Goal: Task Accomplishment & Management: Use online tool/utility

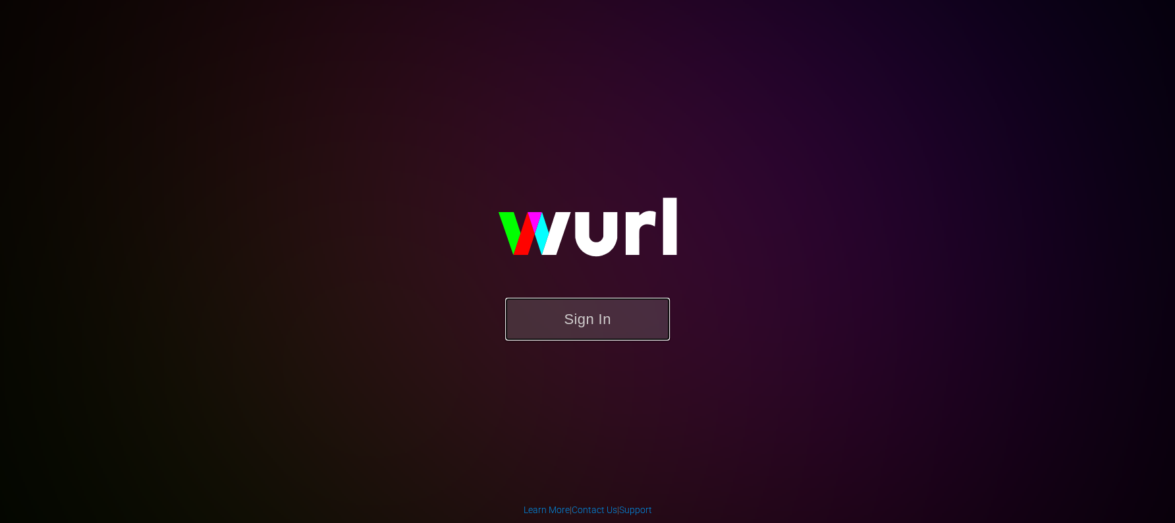
click at [580, 315] on button "Sign In" at bounding box center [587, 319] width 165 height 43
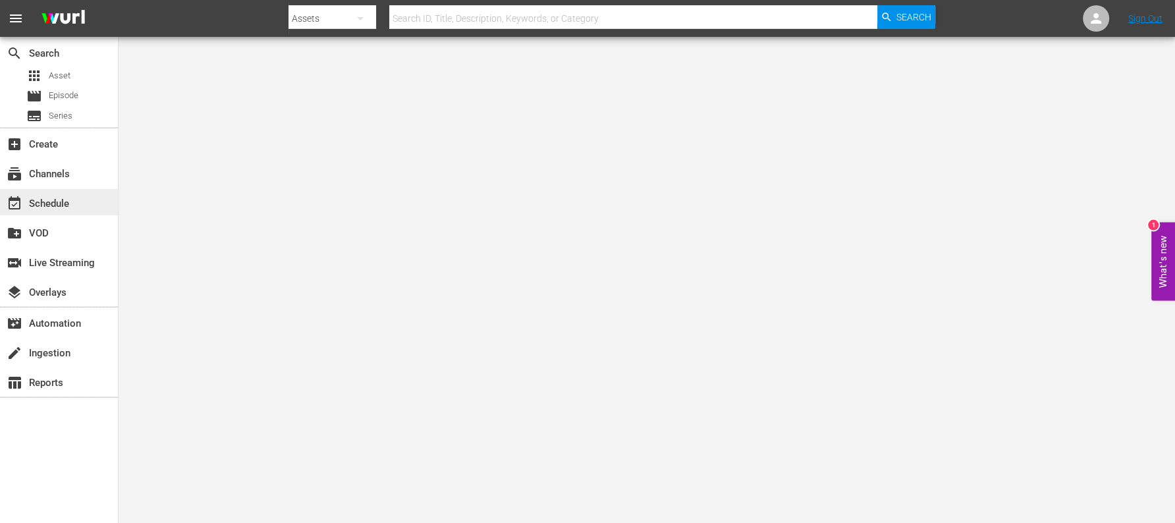
click at [67, 200] on div "event_available Schedule" at bounding box center [37, 202] width 74 height 12
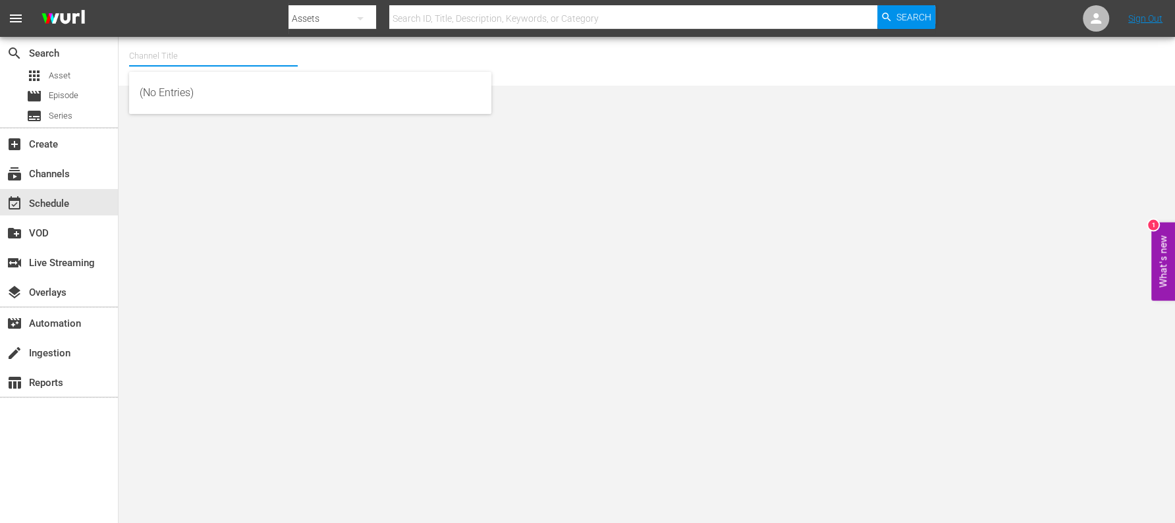
click at [198, 56] on input "text" at bounding box center [213, 56] width 169 height 32
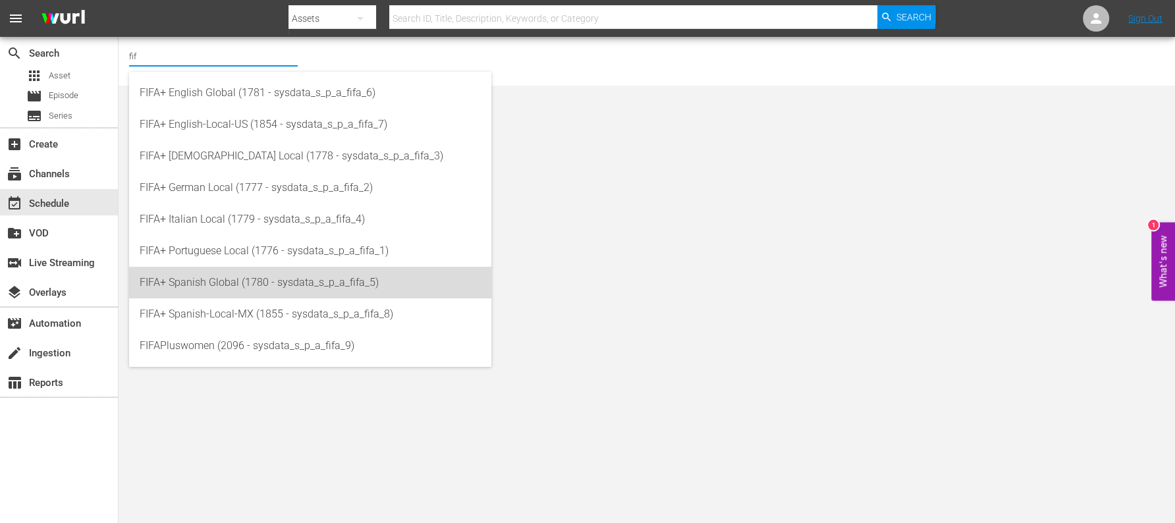
click at [257, 281] on div "FIFA+ Spanish Global (1780 - sysdata_s_p_a_fifa_5)" at bounding box center [310, 283] width 341 height 32
type input "FIFA+ Spanish Global (1780 - sysdata_s_p_a_fifa_5)"
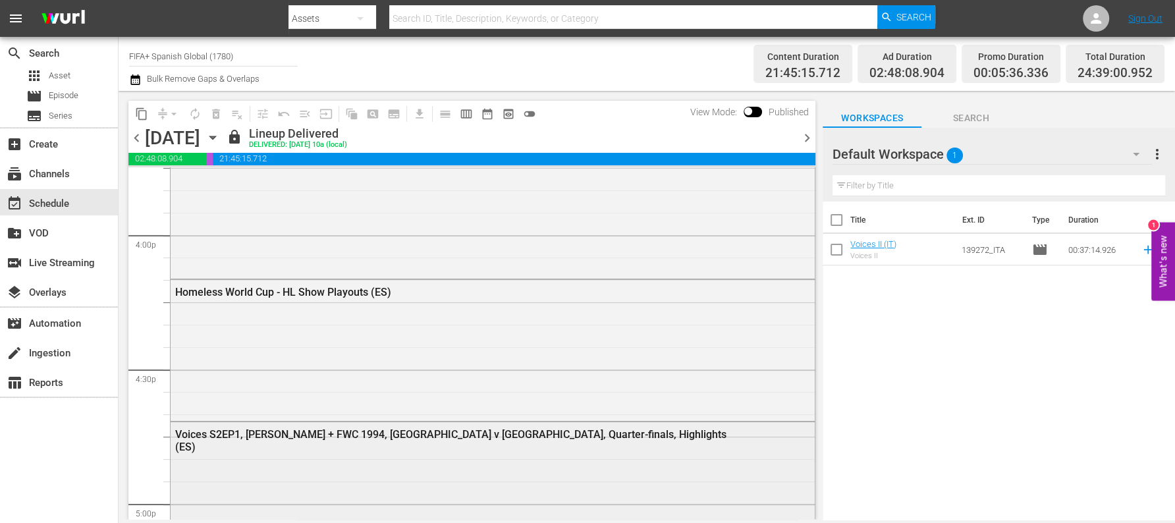
scroll to position [4245, 0]
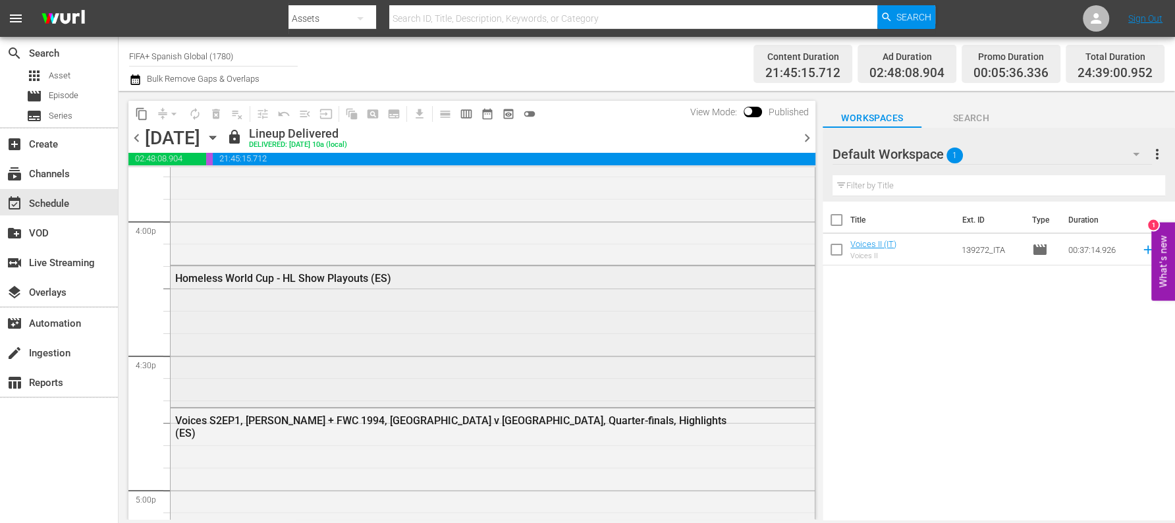
click at [262, 328] on div "Homeless World Cup - HL Show Playouts (ES)" at bounding box center [493, 335] width 644 height 138
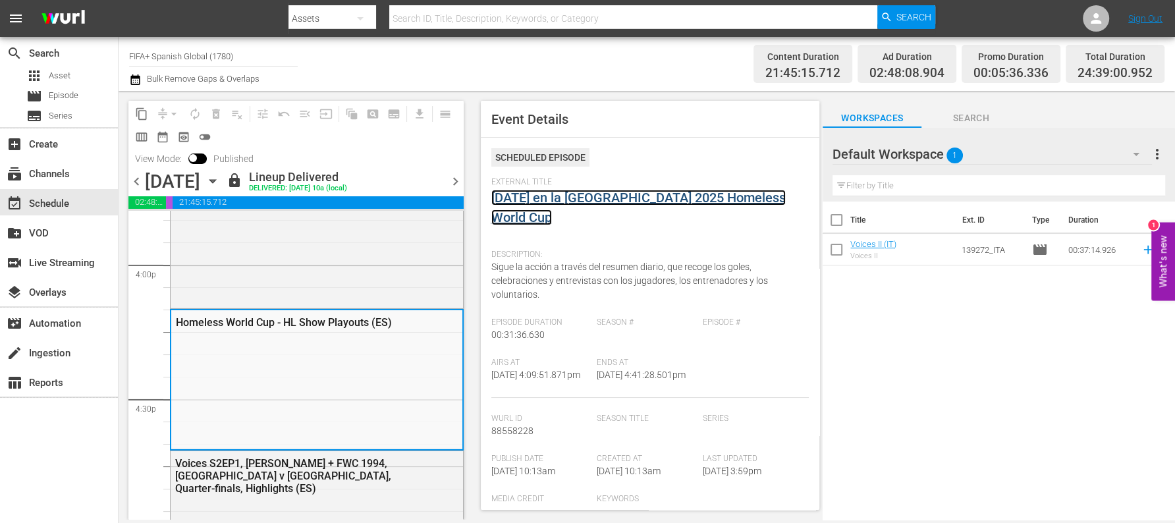
click at [562, 194] on link "[DATE] en la [GEOGRAPHIC_DATA] 2025 Homeless World Cup" at bounding box center [638, 208] width 294 height 36
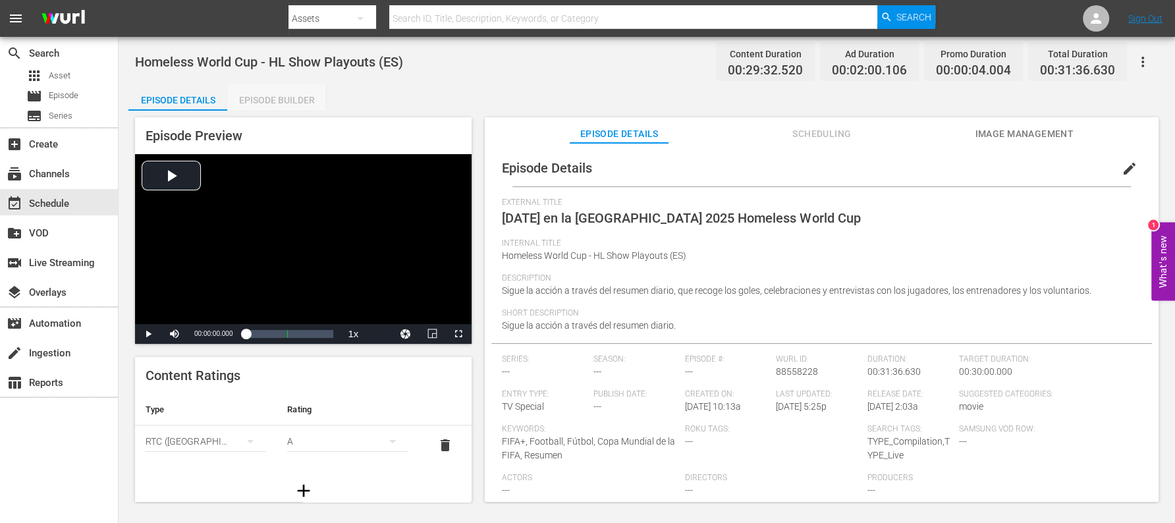
click at [296, 93] on div "Episode Builder" at bounding box center [276, 100] width 99 height 32
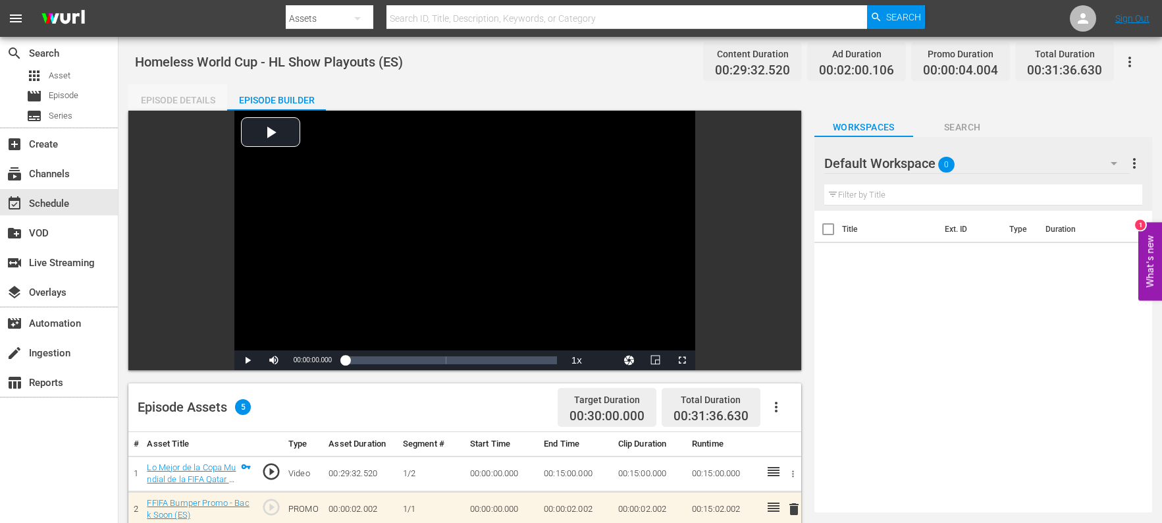
click at [175, 99] on div "Episode Details" at bounding box center [177, 100] width 99 height 32
